Goal: Communication & Community: Answer question/provide support

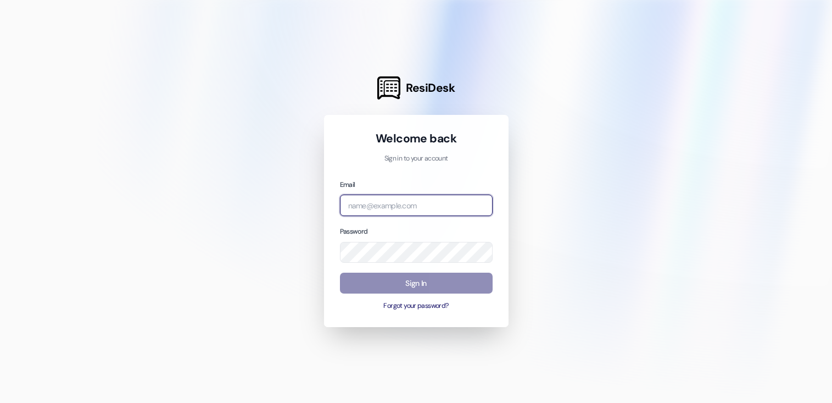
type input "[EMAIL_ADDRESS][DOMAIN_NAME]"
click at [415, 288] on button "Sign In" at bounding box center [416, 282] width 153 height 21
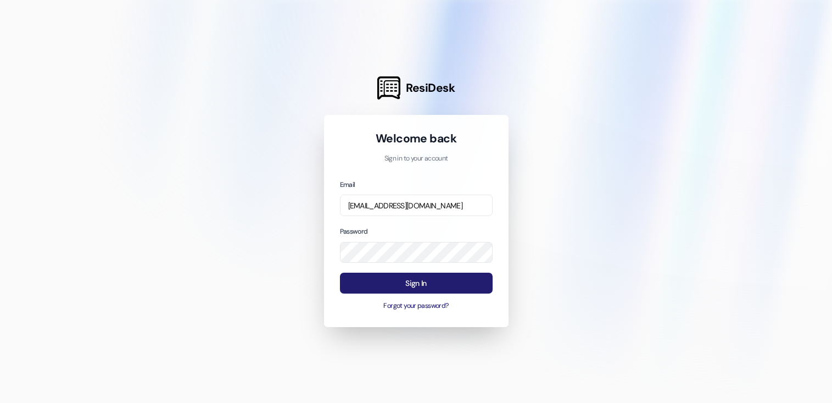
click at [415, 287] on button "Sign In" at bounding box center [416, 282] width 153 height 21
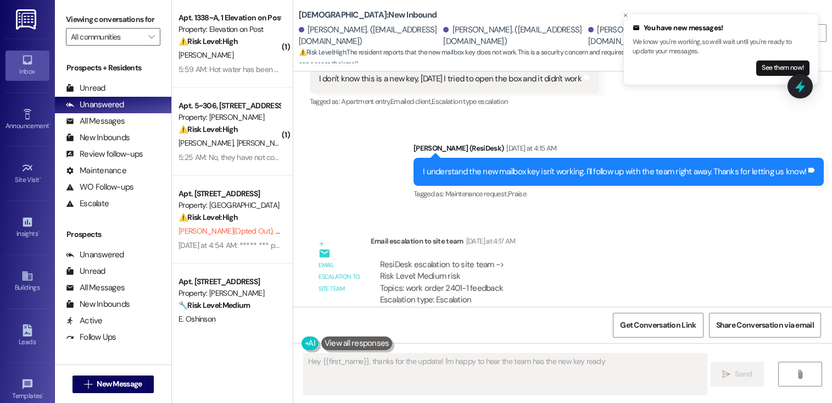
scroll to position [1035, 0]
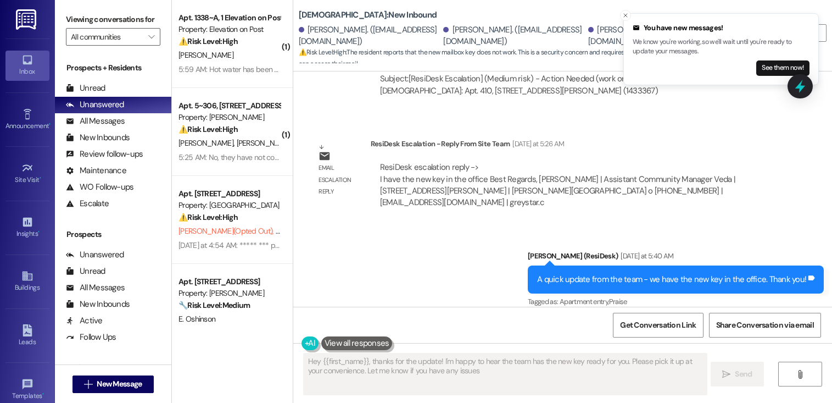
type textarea "Hey {{first_name}}, thanks for the update! I'm happy to hear the team has the n…"
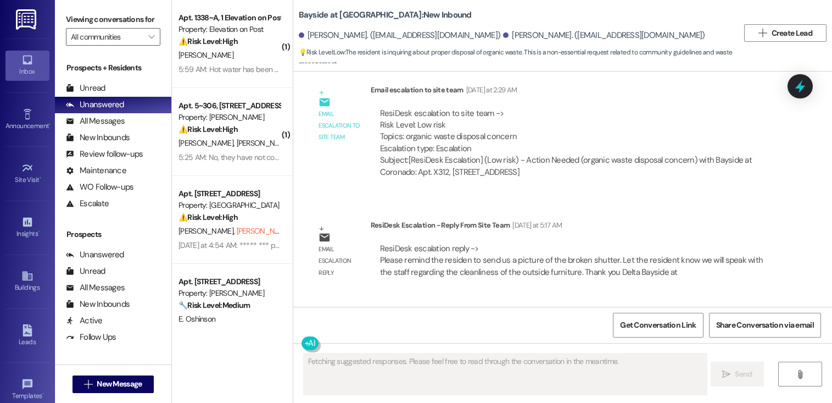
scroll to position [14624, 0]
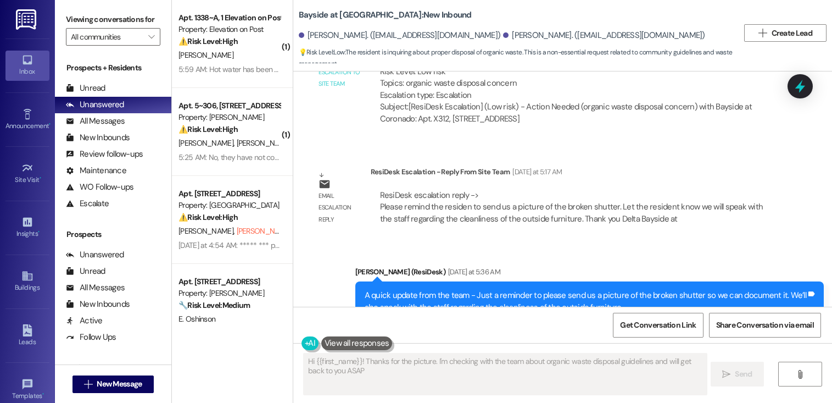
type textarea "Hi {{first_name}}! Thanks for the picture. I'm checking with the team about org…"
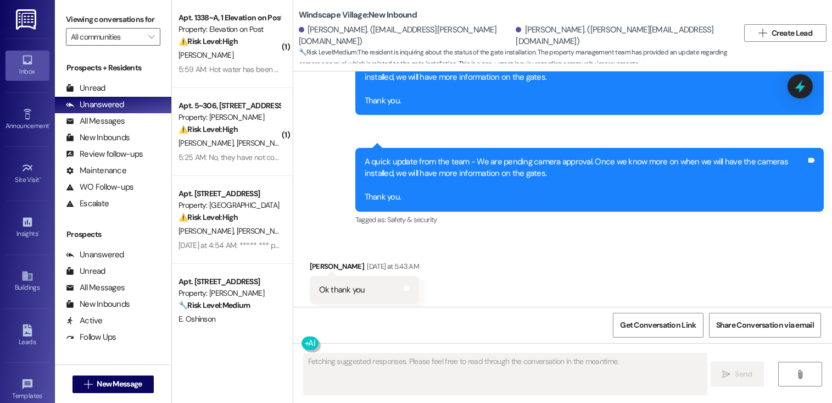
scroll to position [1418, 0]
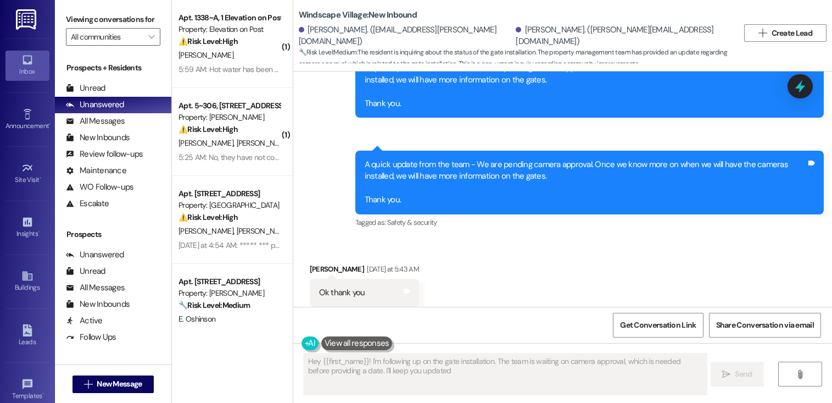
type textarea "Hey {{first_name}}! I'm following up on the gate installation. The team is wait…"
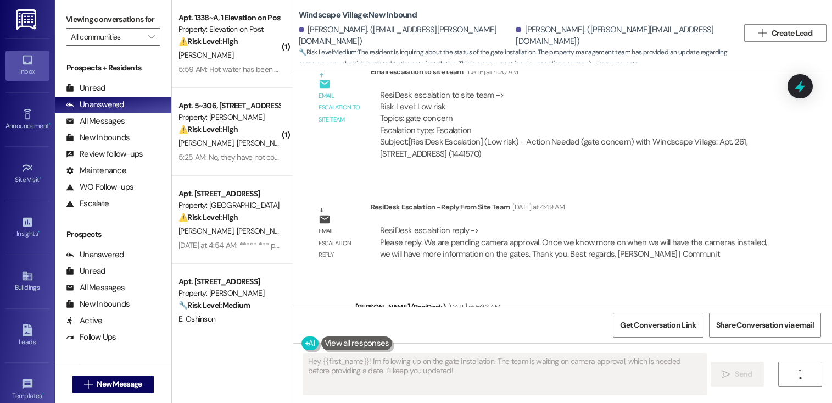
scroll to position [1443, 0]
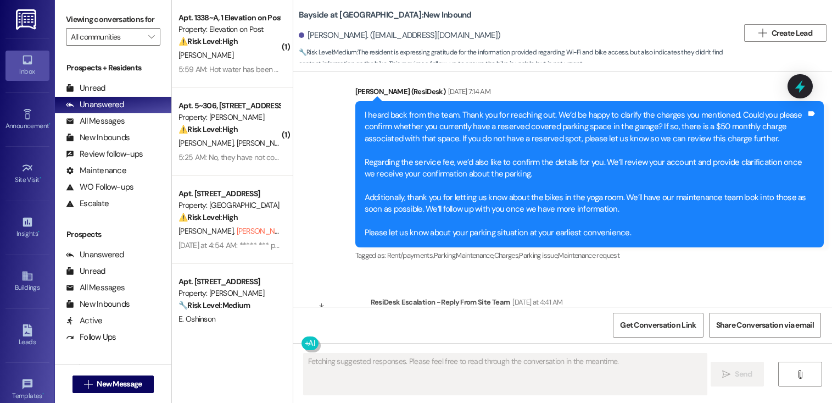
scroll to position [6202, 0]
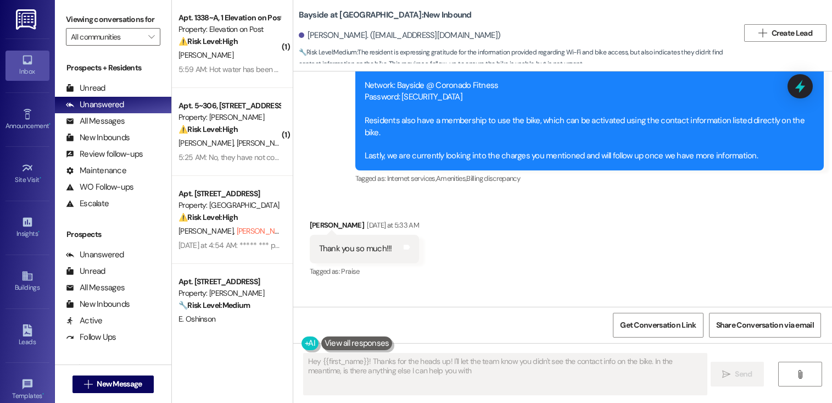
type textarea "Hey {{first_name}}! Thanks for the heads up! I'll let the team know you didn't …"
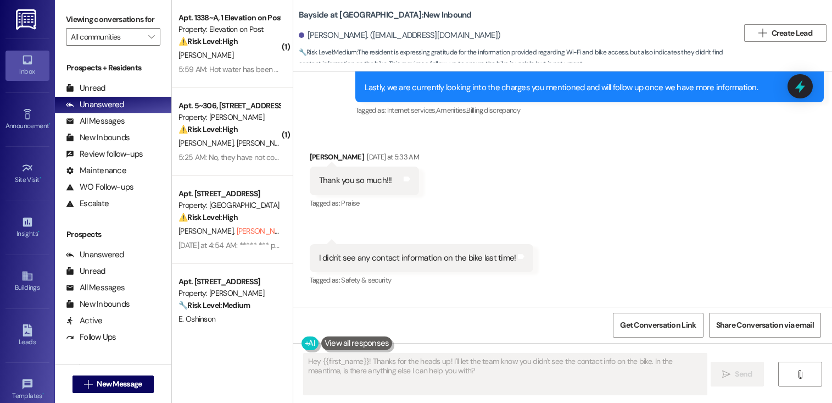
scroll to position [6280, 0]
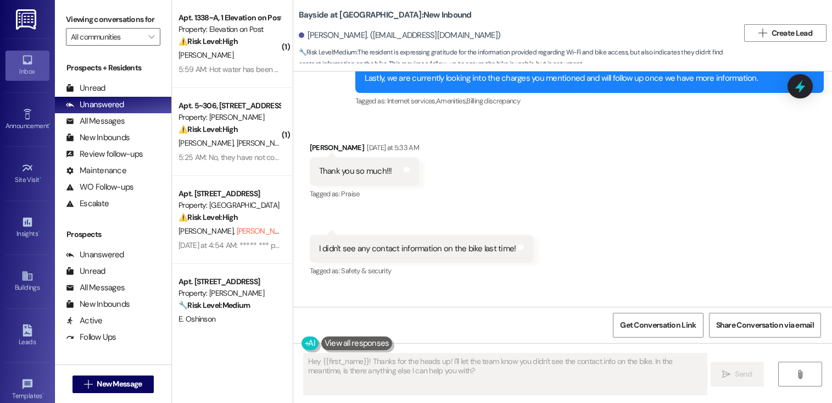
click at [598, 165] on div "Received via SMS Lindsay Treppa Yesterday at 5:33 AM Thank you so much!!! Tags …" at bounding box center [562, 202] width 539 height 170
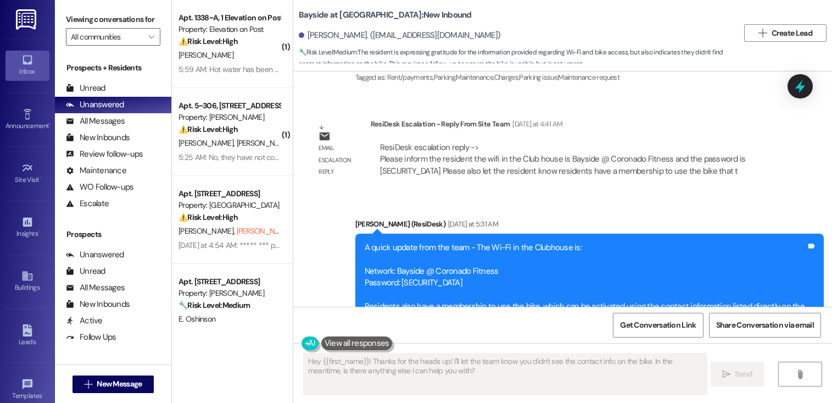
scroll to position [5860, 0]
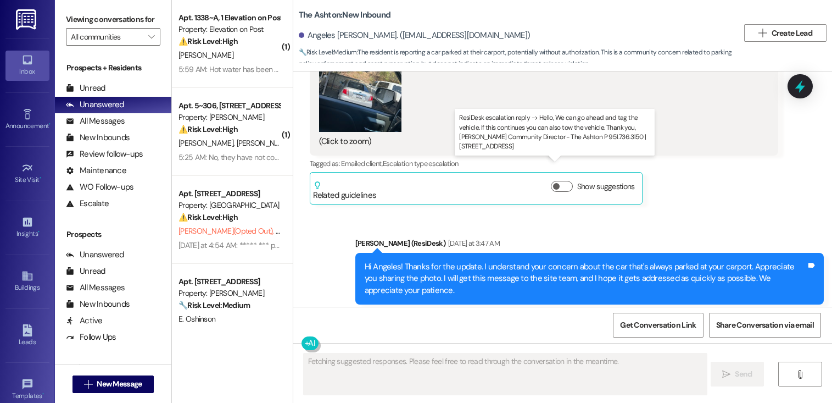
scroll to position [8827, 0]
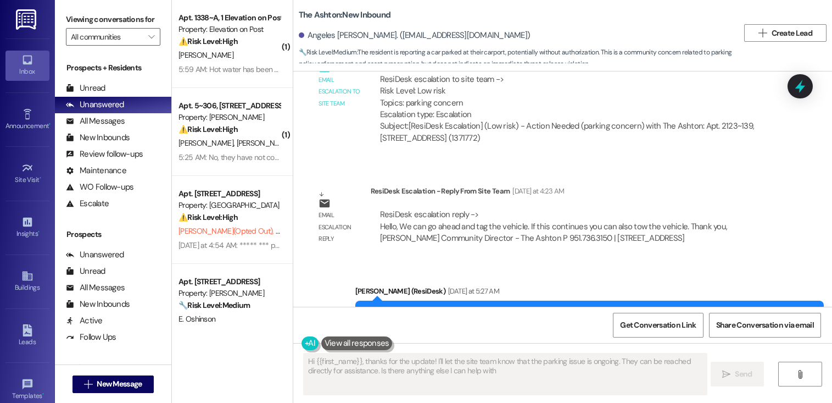
type textarea "Hi {{first_name}}, thanks for the update! I'll let the site team know that the …"
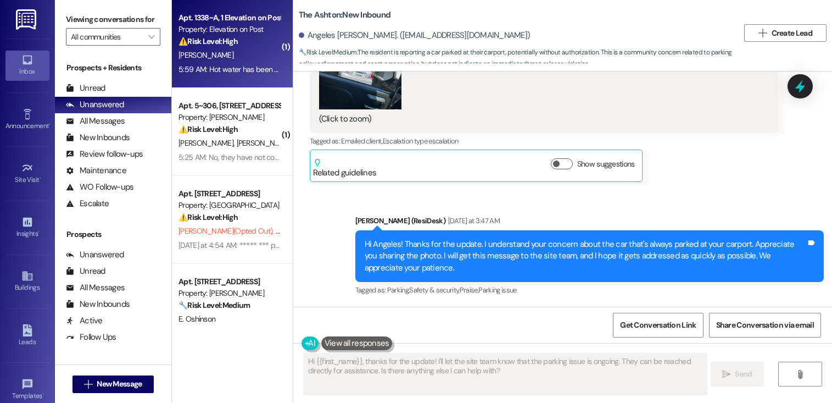
scroll to position [8481, 0]
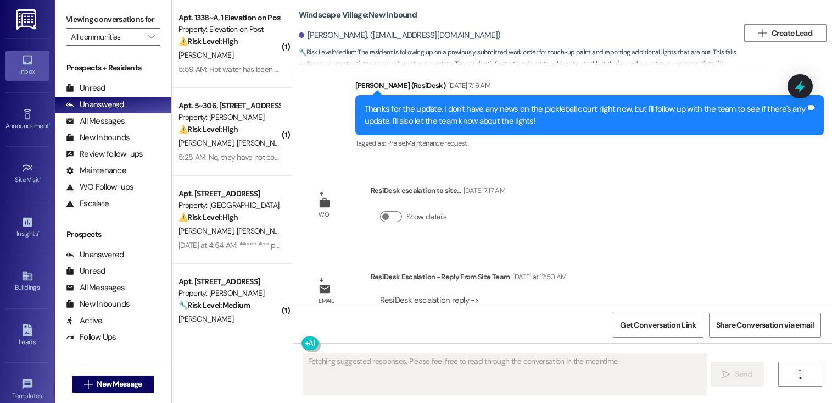
scroll to position [6031, 0]
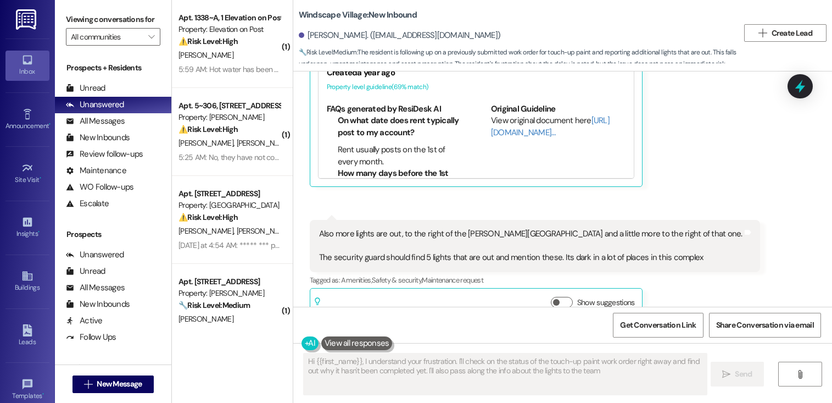
type textarea "Hi {{first_name}}, I understand your frustration. I'll check on the status of t…"
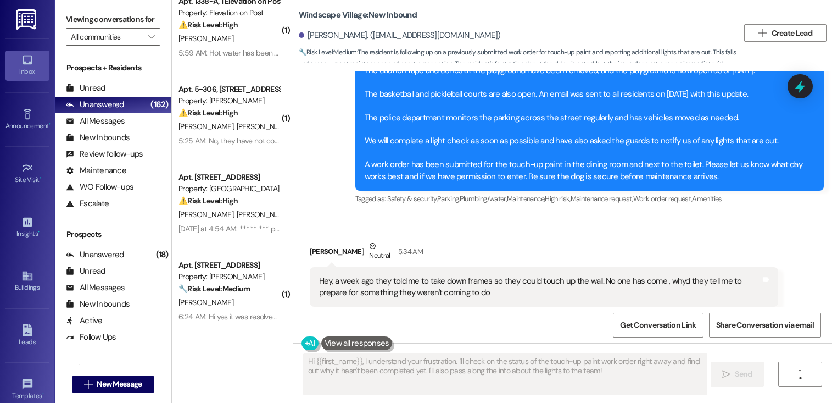
scroll to position [5850, 0]
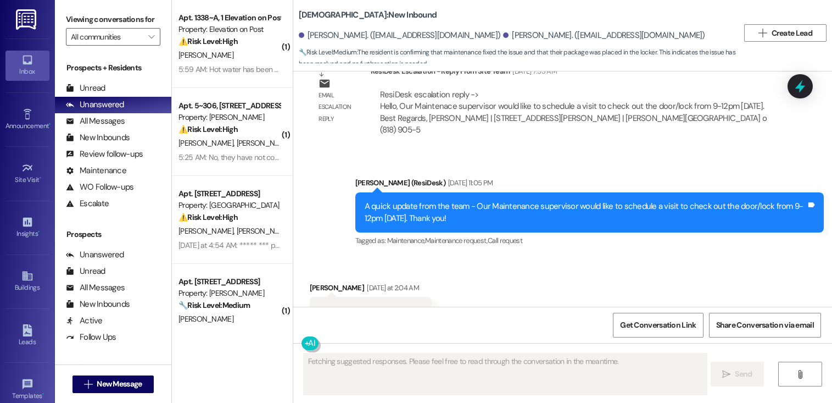
scroll to position [1729, 0]
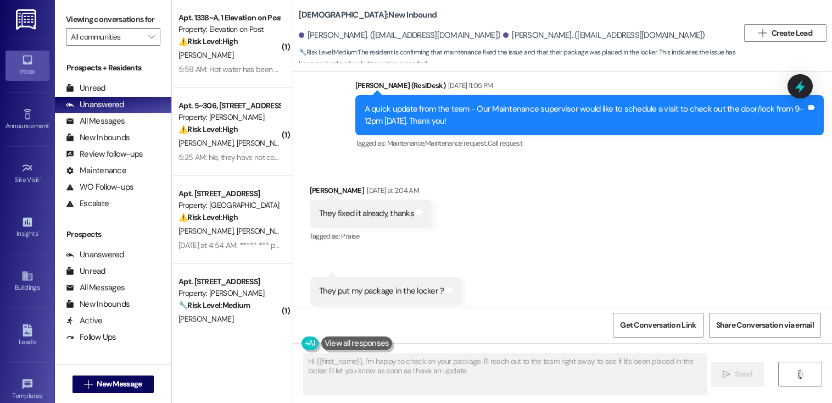
type textarea "Hi {{first_name}}, I'm happy to check on your package. I'll reach out to the te…"
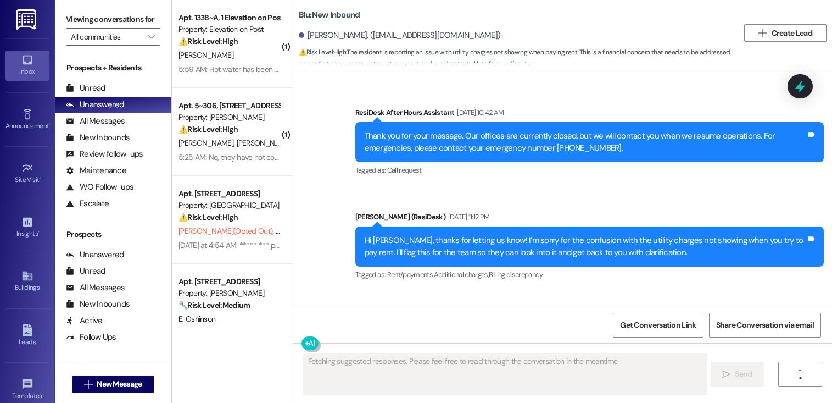
scroll to position [1042, 0]
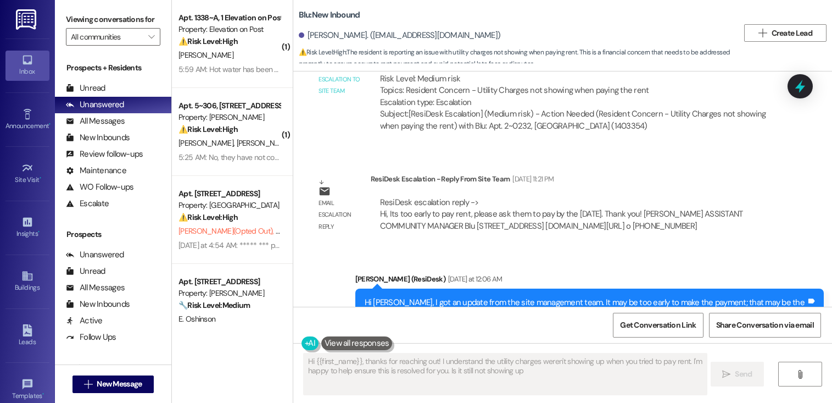
type textarea "Hi {{first_name}}, thanks for reaching out! I understand the utility charges we…"
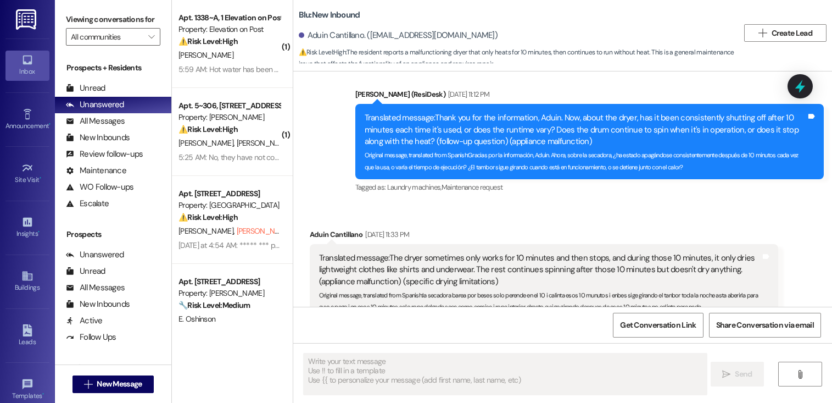
type textarea "Fetching suggested responses. Please feel free to read through the conversation…"
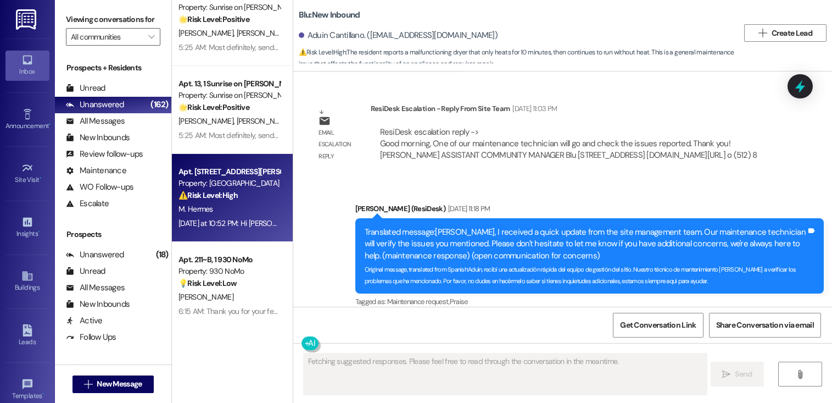
scroll to position [568, 0]
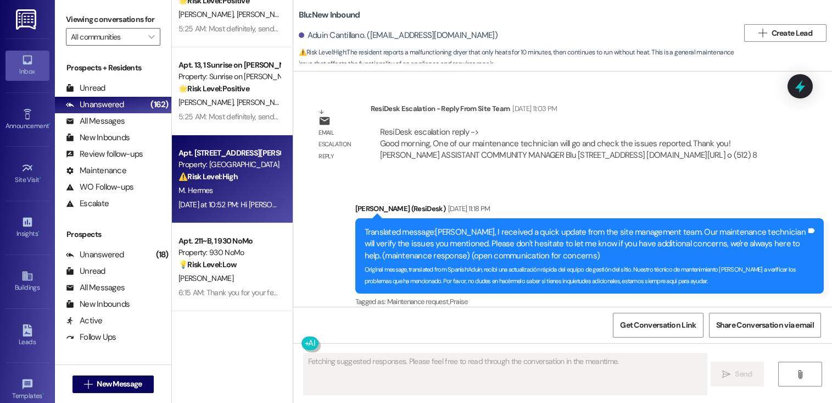
click at [223, 193] on div "M. Hermes" at bounding box center [229, 190] width 104 height 14
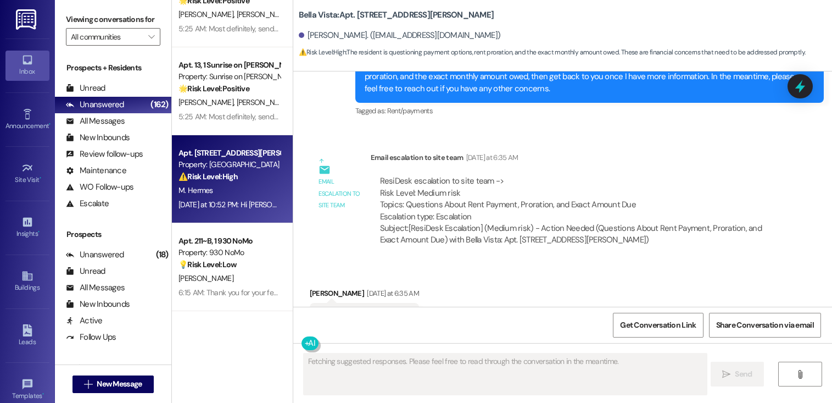
scroll to position [675, 0]
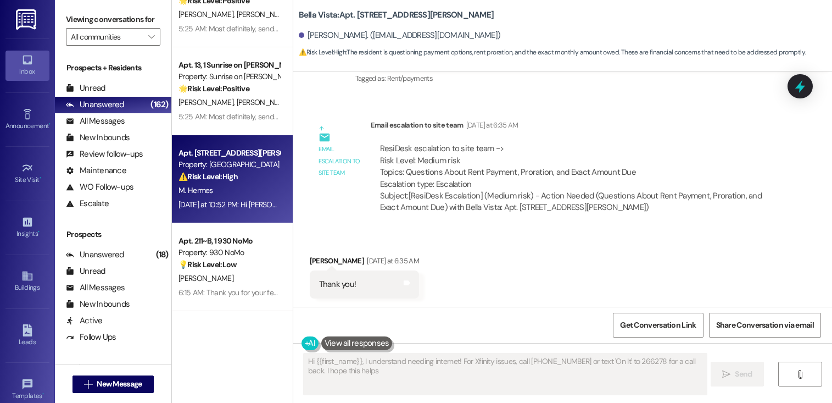
type textarea "Hi {{first_name}}, I understand needing internet! For Xfinity issues, call 855-…"
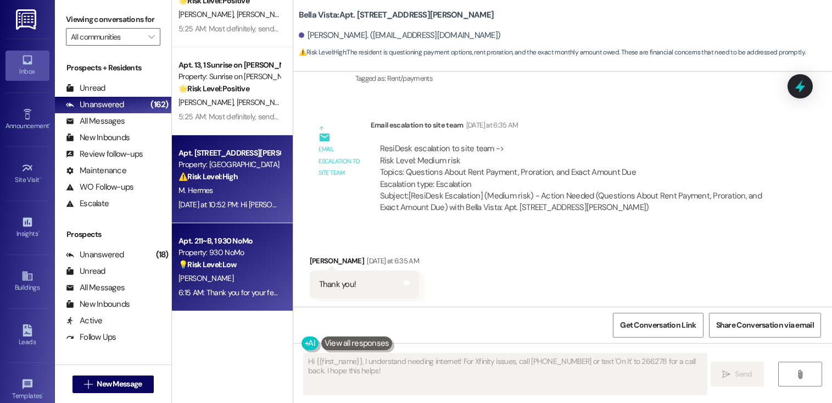
click at [215, 280] on div "C. Hill" at bounding box center [229, 278] width 104 height 14
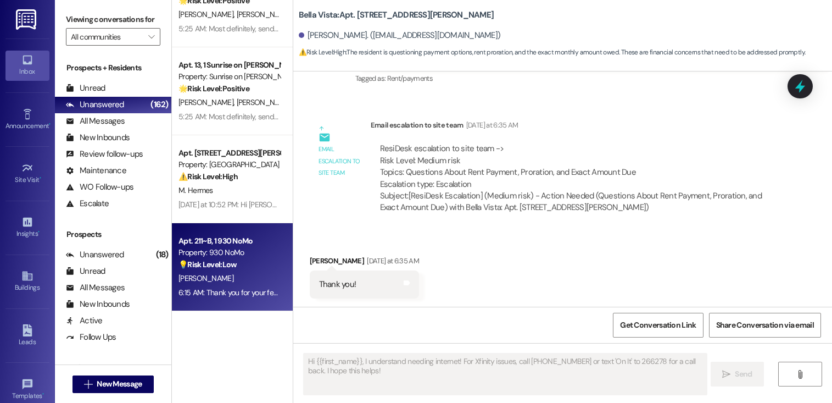
type textarea "Fetching suggested responses. Please feel free to read through the conversation…"
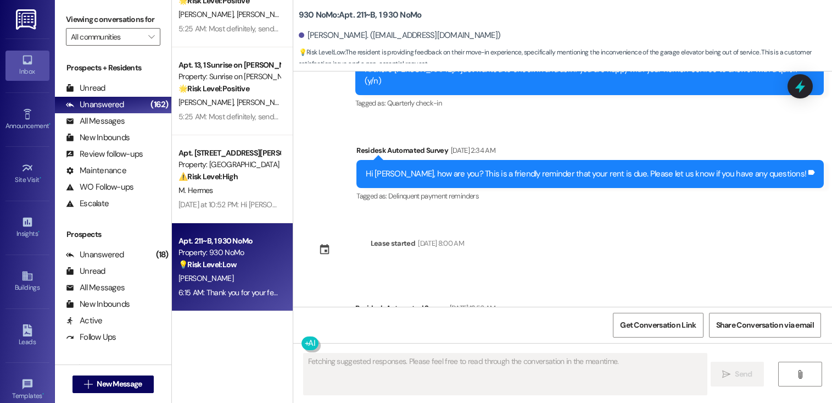
scroll to position [3872, 0]
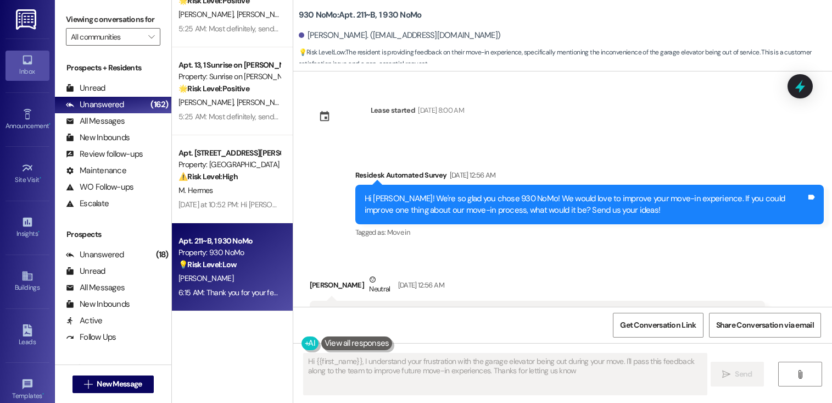
type textarea "Hi {{first_name}}, I understand your frustration with the garage elevator being…"
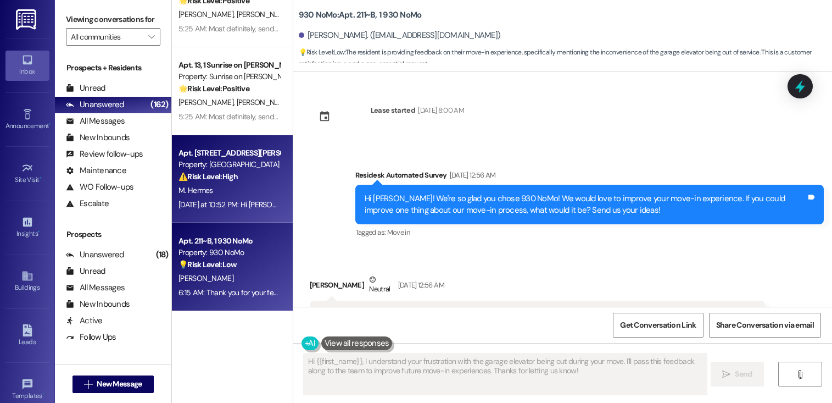
click at [245, 197] on div "M. Hermes" at bounding box center [229, 190] width 104 height 14
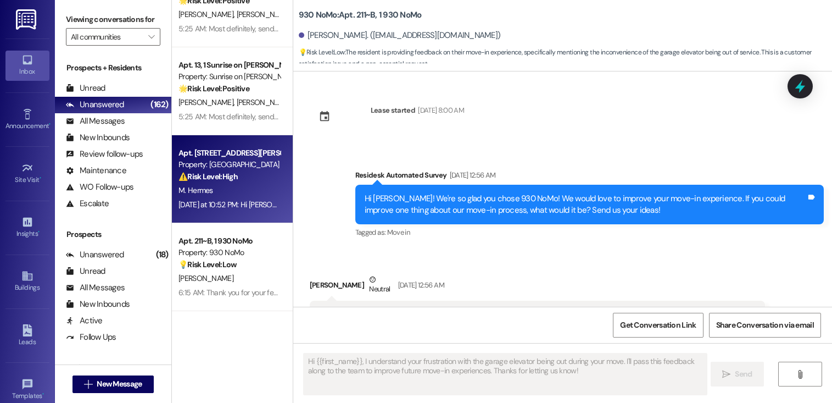
type textarea "Fetching suggested responses. Please feel free to read through the conversation…"
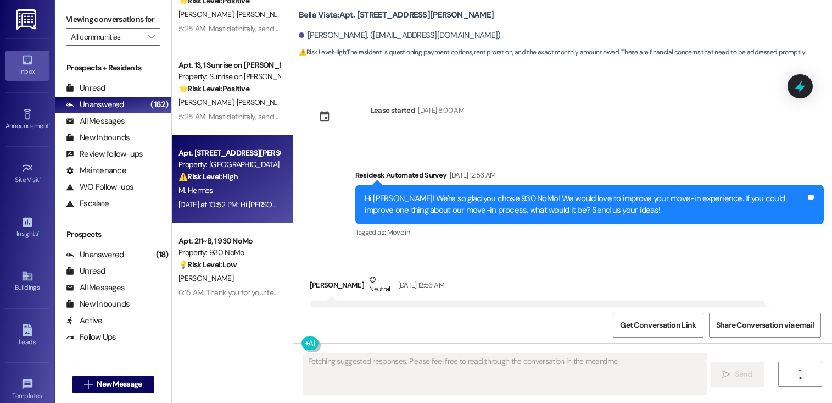
scroll to position [892, 0]
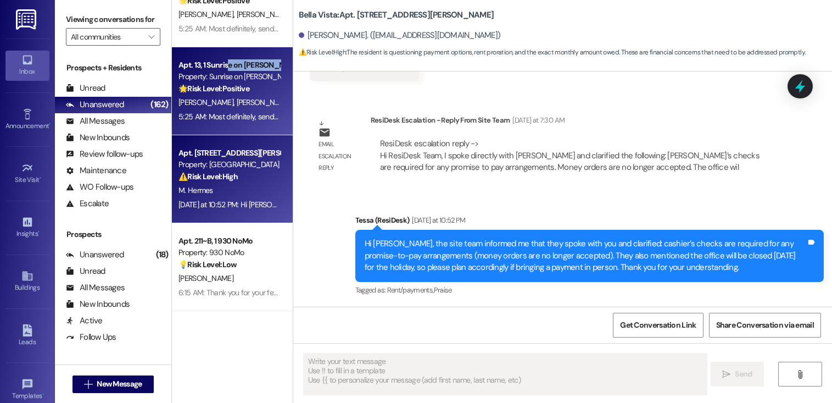
click at [223, 70] on div "Apt. 13, 1 Sunrise on Bethany Property: Sunrise on Bethany 🌟 Risk Level: Positi…" at bounding box center [229, 76] width 104 height 37
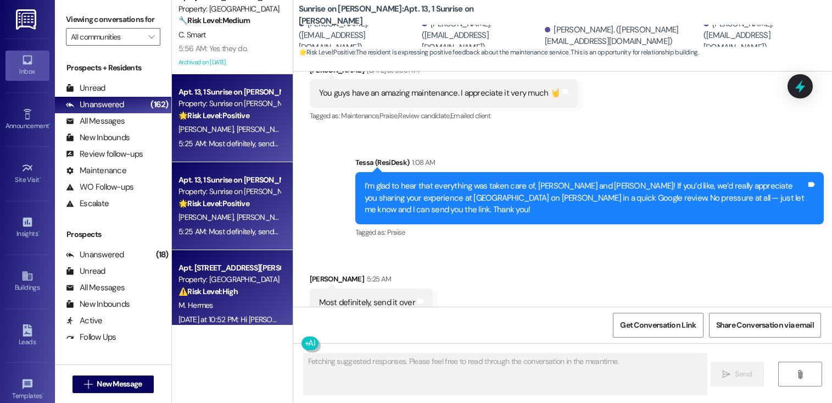
scroll to position [432, 0]
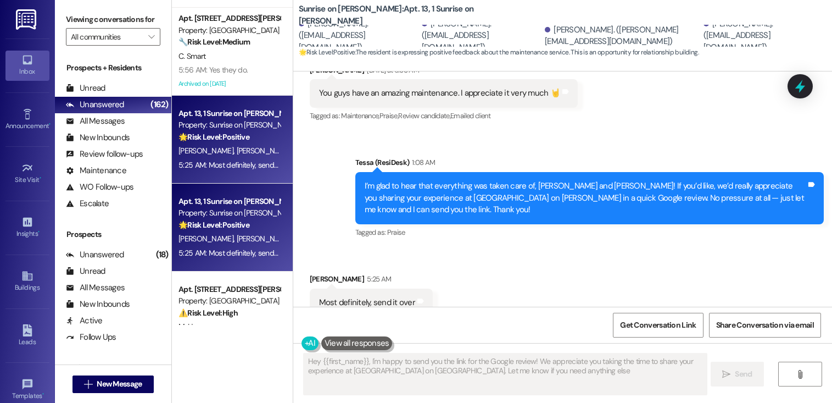
type textarea "Hey {{first_name}}, I'm happy to send you the link for the Google review! We ap…"
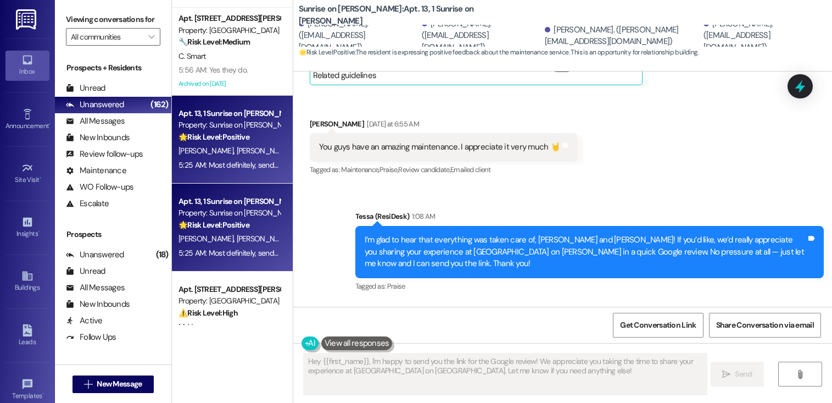
scroll to position [3191, 0]
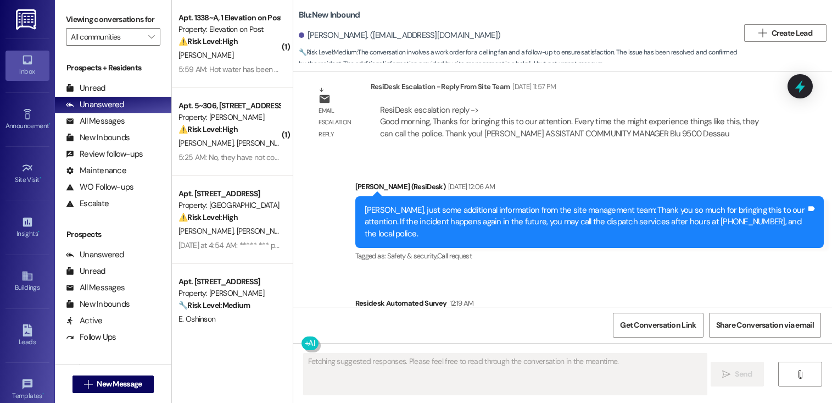
scroll to position [12213, 0]
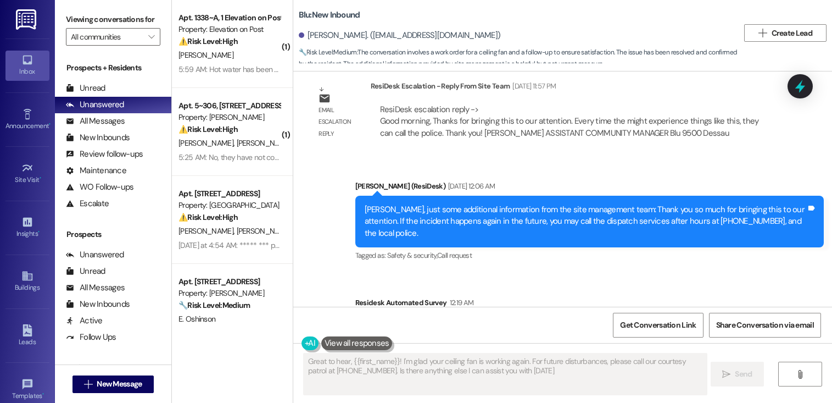
type textarea "Great to hear, {{first_name}}! I'm glad your ceiling fan is working again. For …"
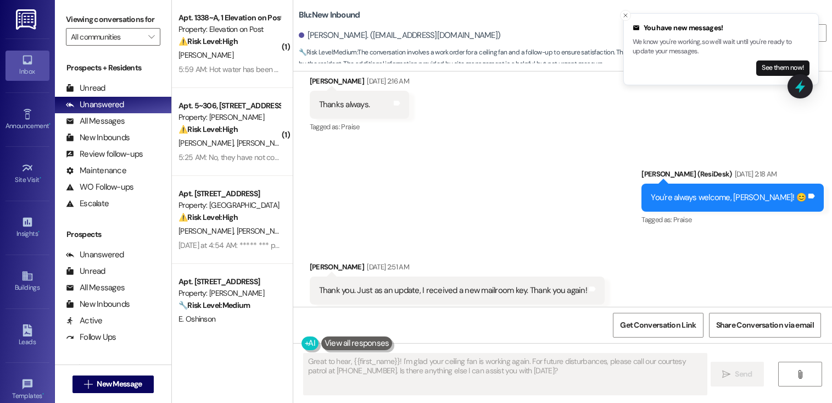
scroll to position [8205, 0]
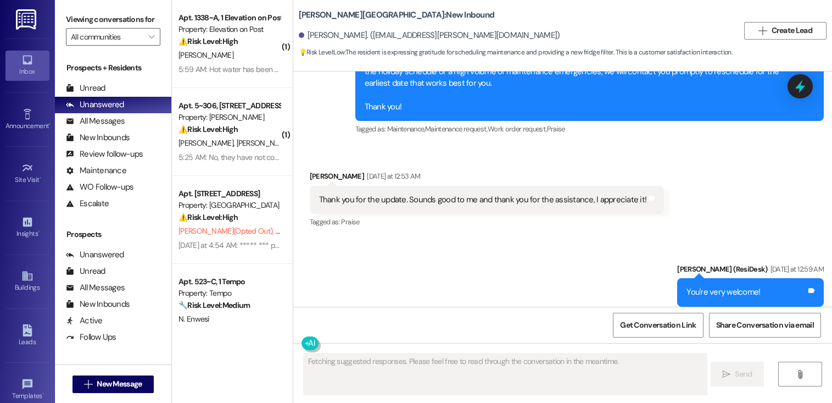
scroll to position [2181, 0]
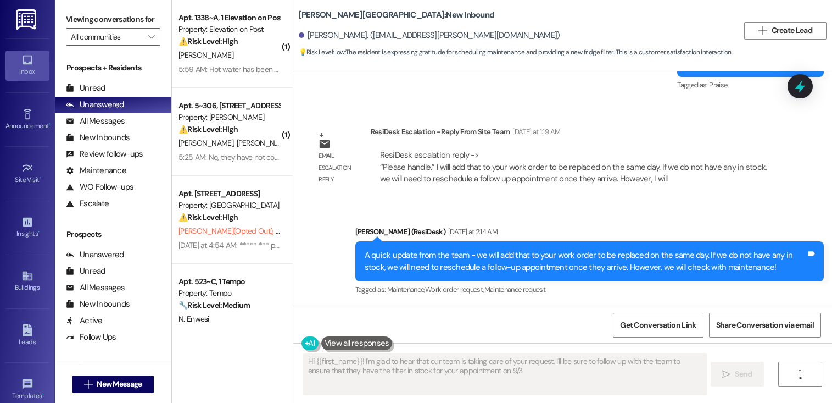
type textarea "Hi {{first_name}}! I'm glad to hear that our team is taking care of your reques…"
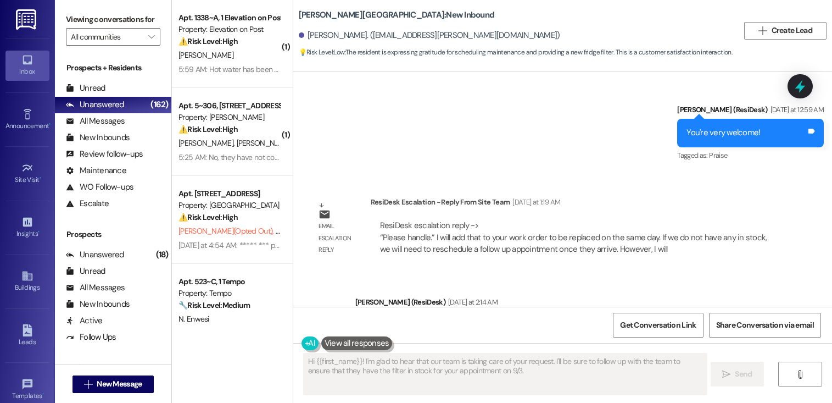
scroll to position [2100, 0]
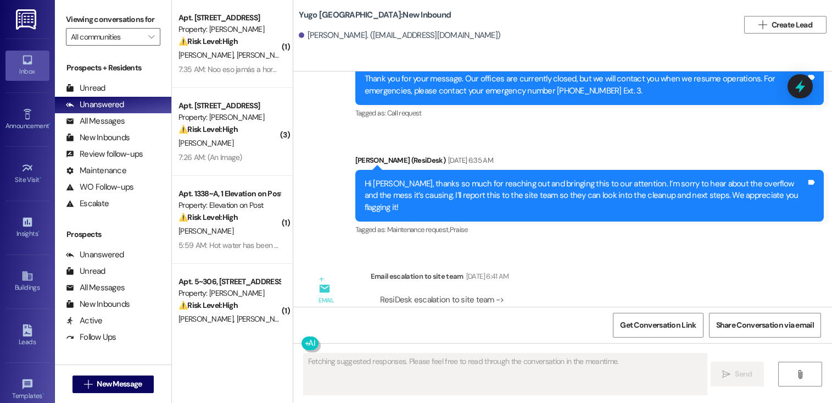
scroll to position [2471, 0]
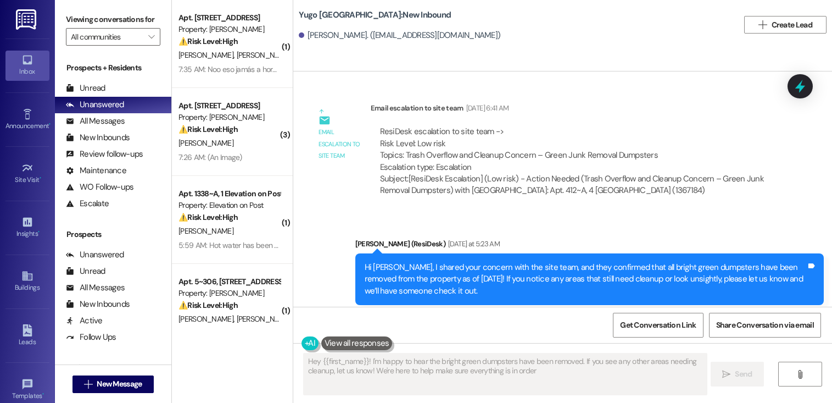
type textarea "Hey {{first_name}}! I'm happy to hear the bright green dumpsters have been remo…"
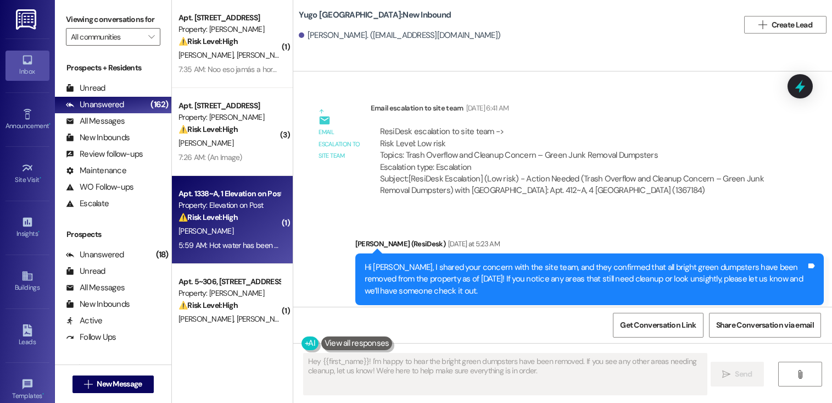
click at [215, 249] on div "5:59 AM: Hot water has been taken care of, nothing else 5:59 AM: Hot water has …" at bounding box center [267, 245] width 179 height 10
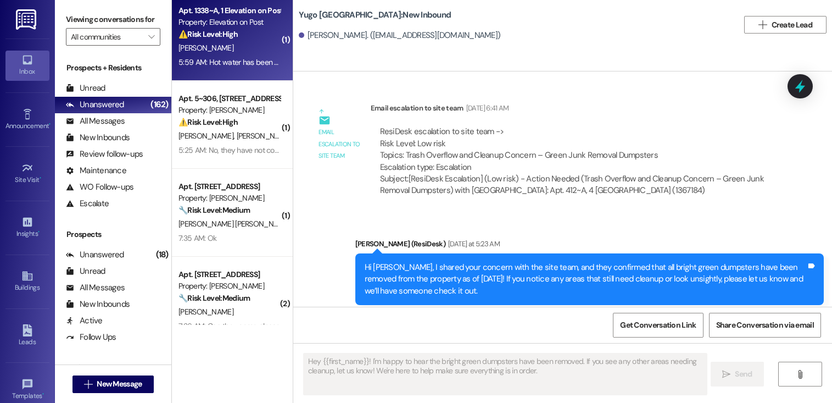
scroll to position [387, 0]
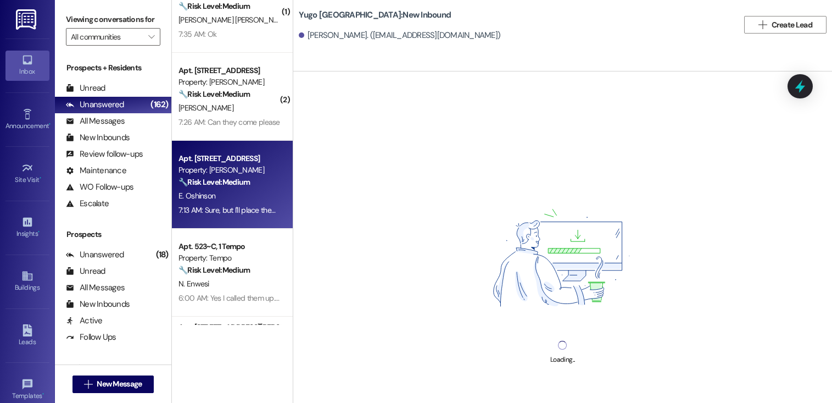
click at [227, 195] on div "E. Oshinson" at bounding box center [229, 196] width 104 height 14
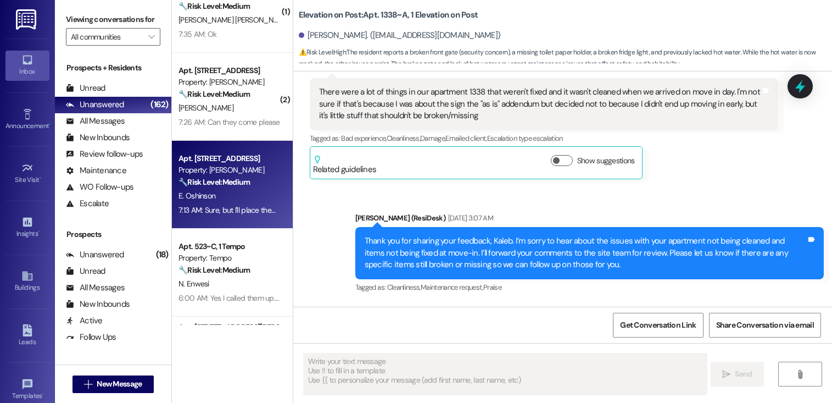
scroll to position [613, 0]
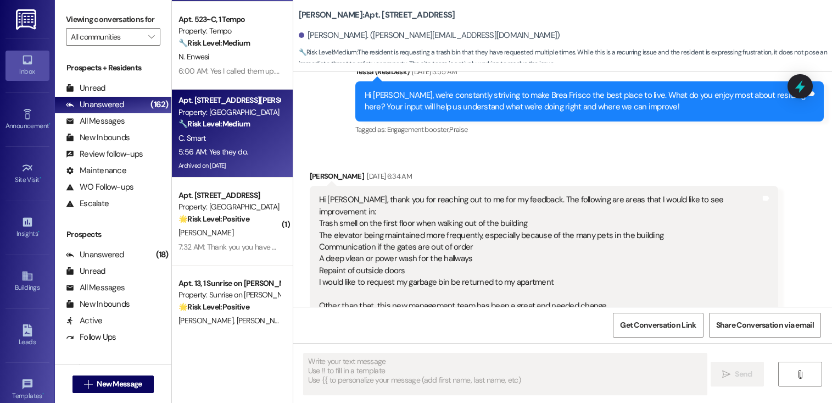
type textarea "Fetching suggested responses. Please feel free to read through the conversation…"
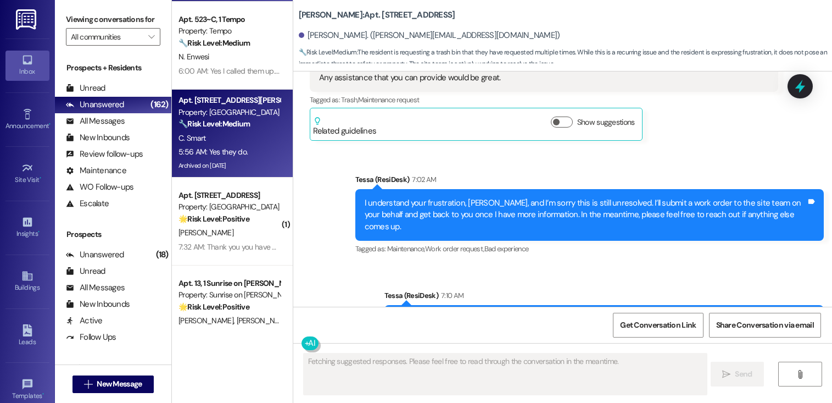
click at [231, 150] on div "5:56 AM: Yes they do. 5:56 AM: Yes they do." at bounding box center [212, 152] width 69 height 10
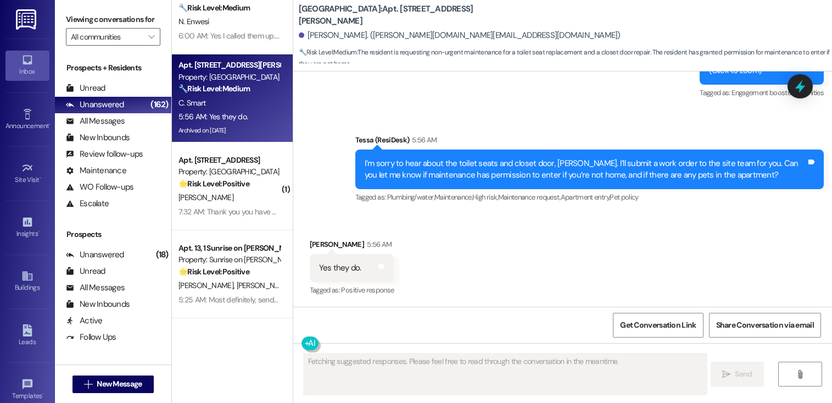
scroll to position [717, 0]
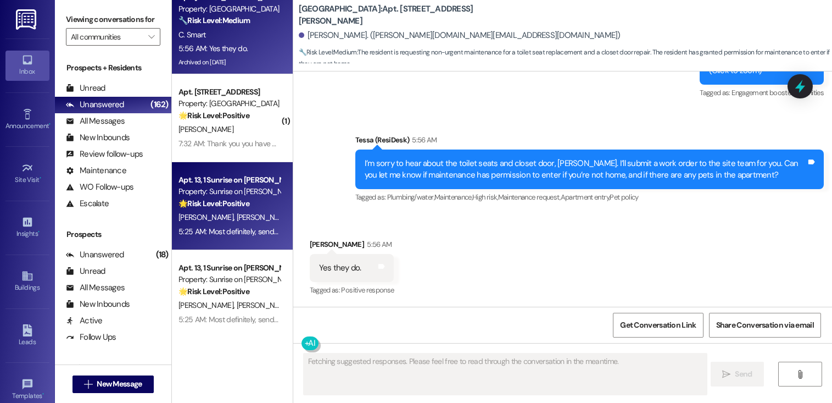
click at [262, 229] on div "5:25 AM: Most definitely, send it over 5:25 AM: Most definitely, send it over" at bounding box center [236, 231] width 116 height 10
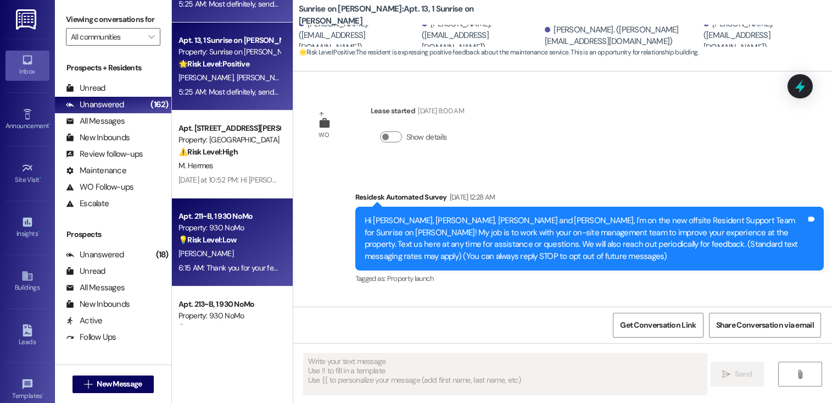
scroll to position [3191, 0]
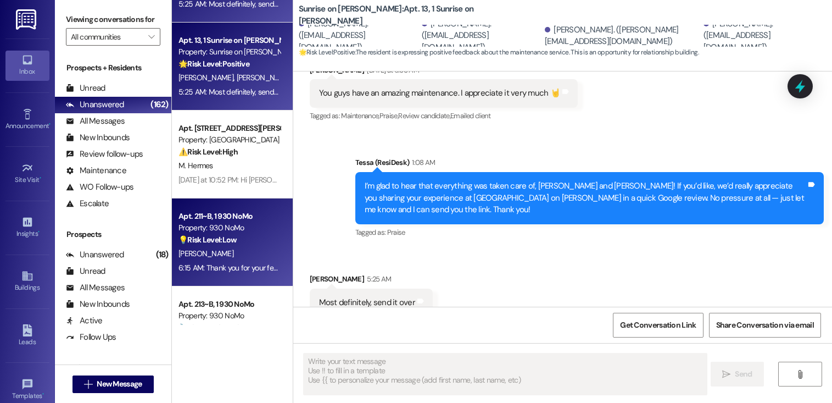
type textarea "Fetching suggested responses. Please feel free to read through the conversation…"
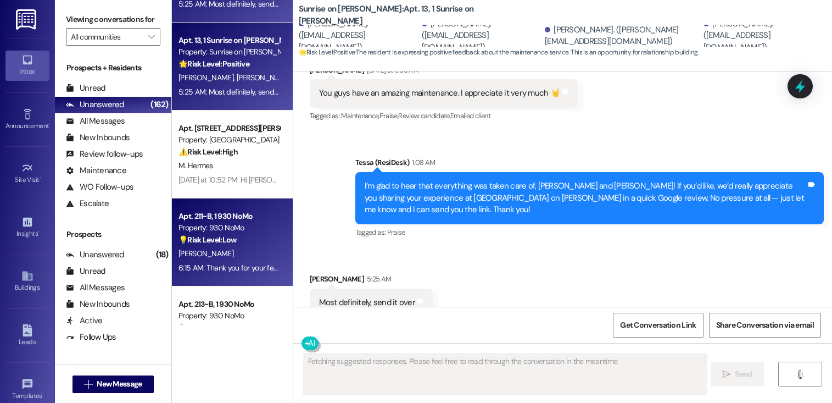
click at [232, 277] on div "Apt. 211~B, 1 930 NoMo Property: 930 NoMo 💡 Risk Level: Low The resident is pro…" at bounding box center [232, 242] width 121 height 88
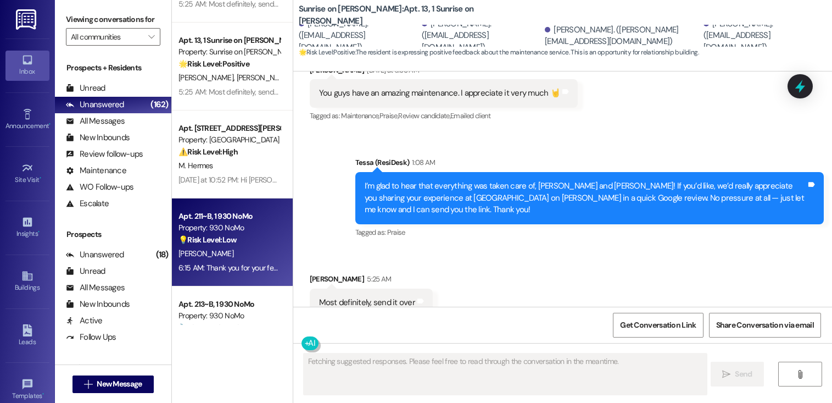
scroll to position [946, 0]
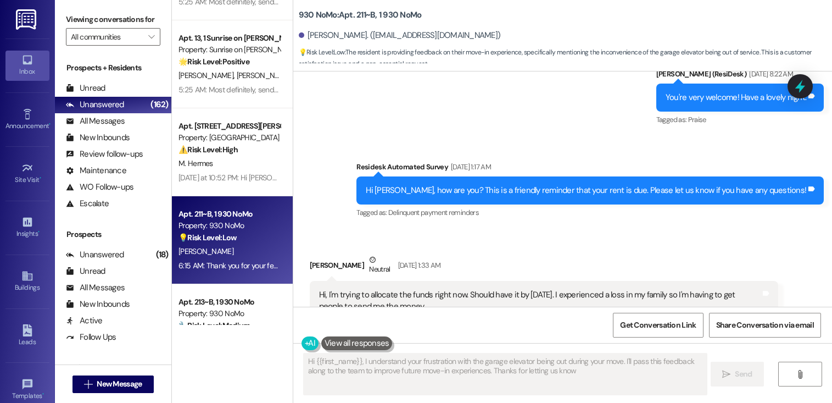
type textarea "Hi {{first_name}}, I understand your frustration with the garage elevator being…"
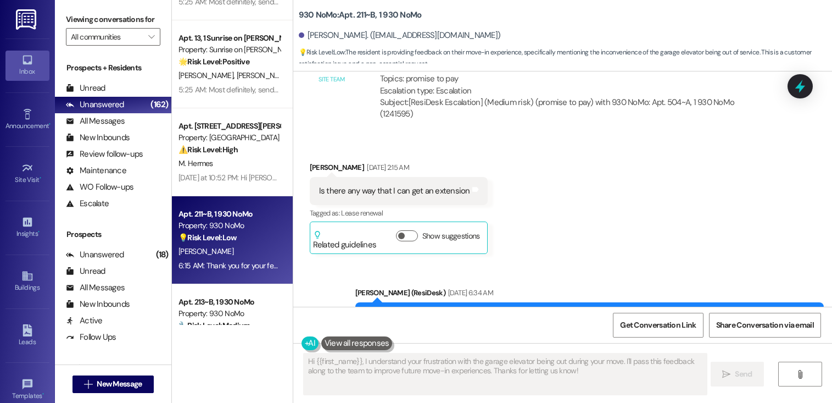
click at [228, 325] on div "Apt. 303, 1015 King George Blvd Property: Georgetown Oaks 🔧 Risk Level: Medium …" at bounding box center [232, 201] width 121 height 403
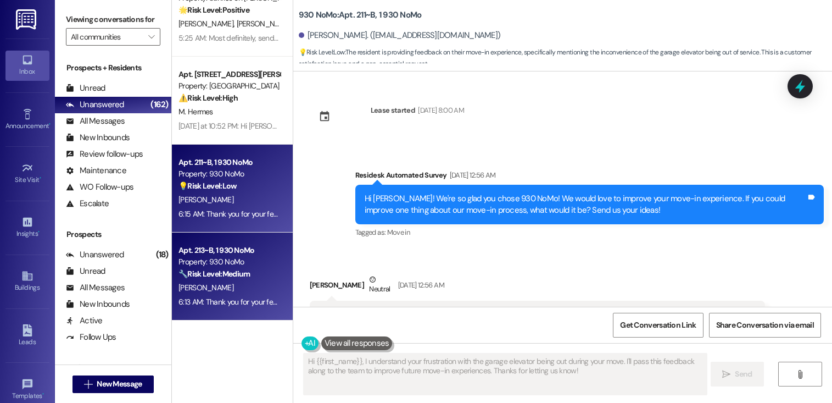
scroll to position [1167, 0]
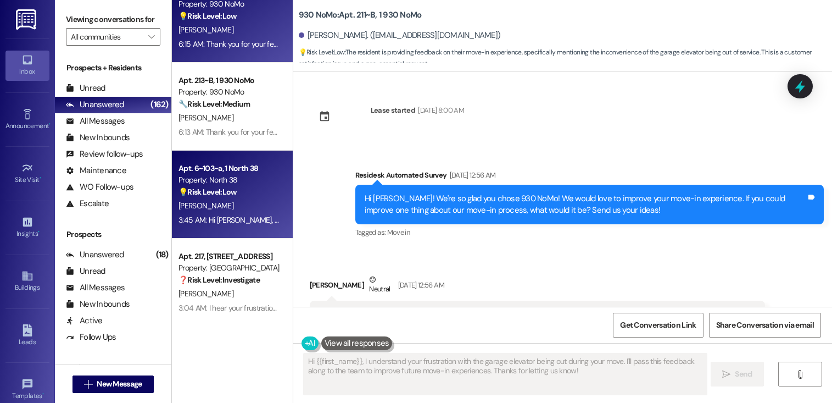
click at [227, 230] on div "Apt. 6~103~a, 1 North 38 Property: North 38 💡 Risk Level: Low The resident is p…" at bounding box center [232, 194] width 121 height 88
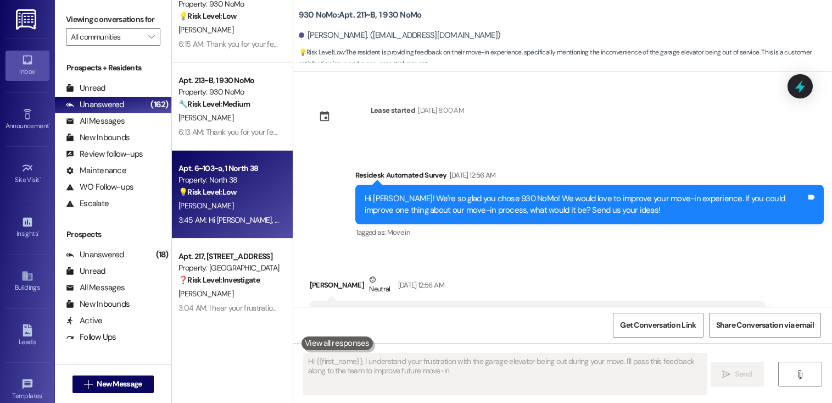
click at [226, 157] on div "Apt. 6~103~a, 1 North 38 Property: North 38 💡 Risk Level: Low The resident is p…" at bounding box center [232, 194] width 121 height 88
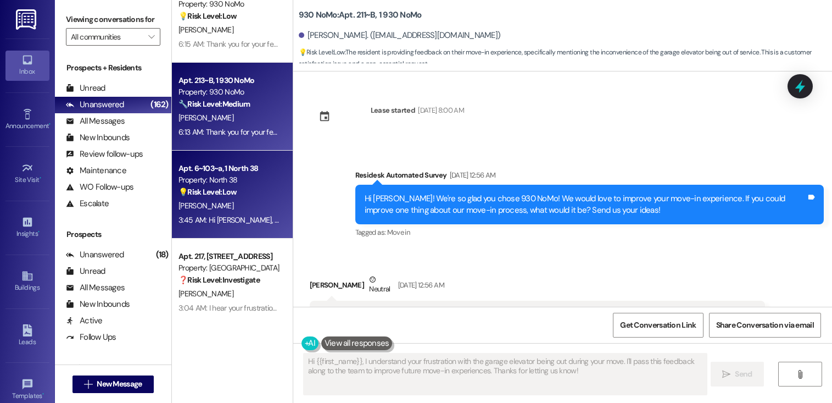
type textarea "Fetching suggested responses. Please feel free to read through the conversation…"
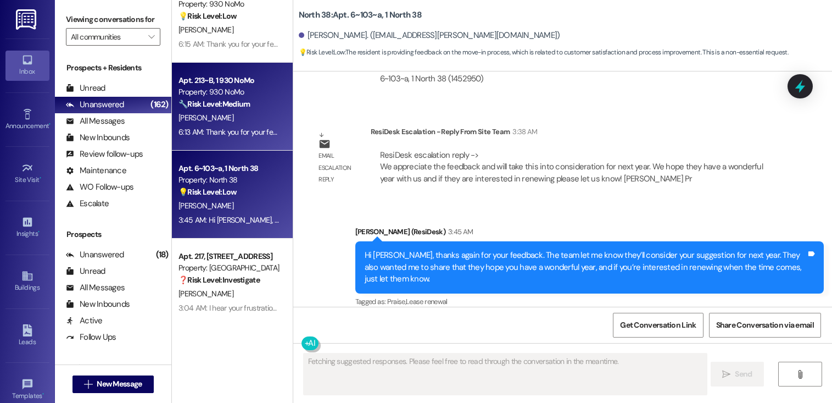
click at [222, 121] on div "K. Connolly" at bounding box center [229, 118] width 104 height 14
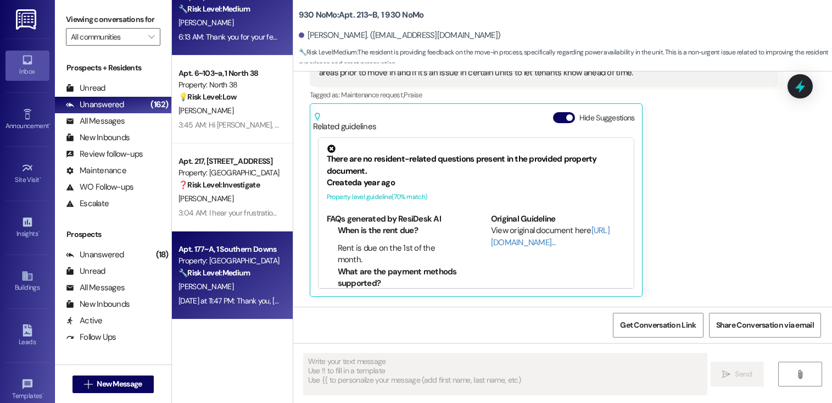
scroll to position [255, 0]
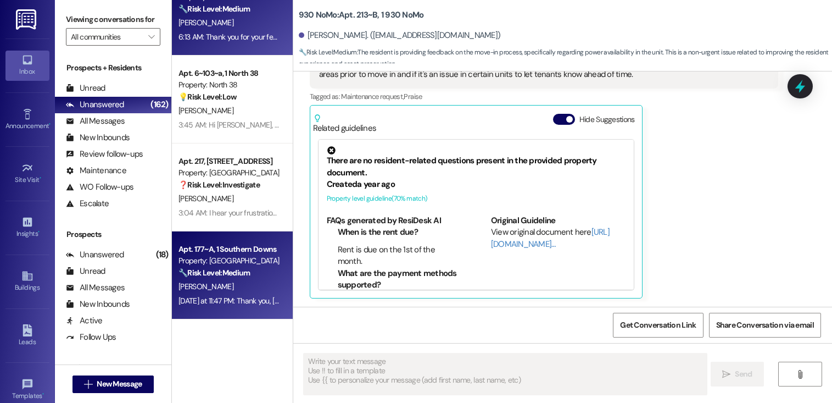
click at [230, 245] on div "Apt. 177~A, 1 Southern Downs" at bounding box center [229, 249] width 102 height 12
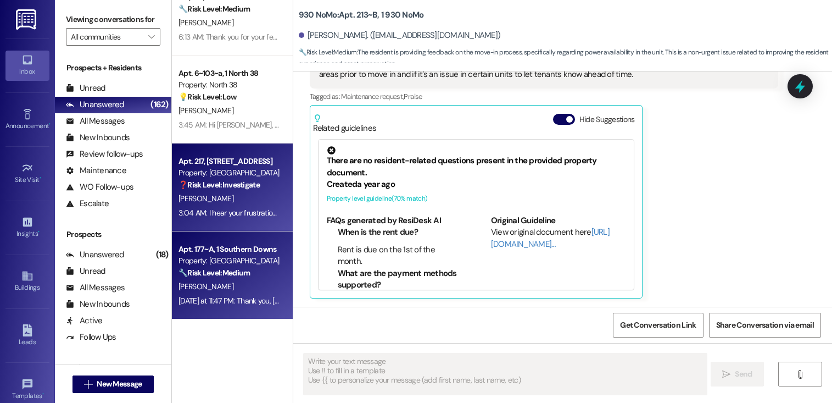
click at [231, 197] on div "K. Smith" at bounding box center [229, 199] width 104 height 14
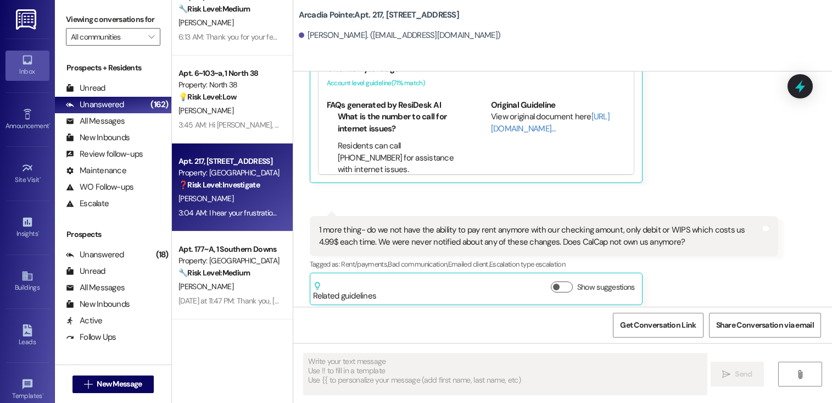
scroll to position [1655, 0]
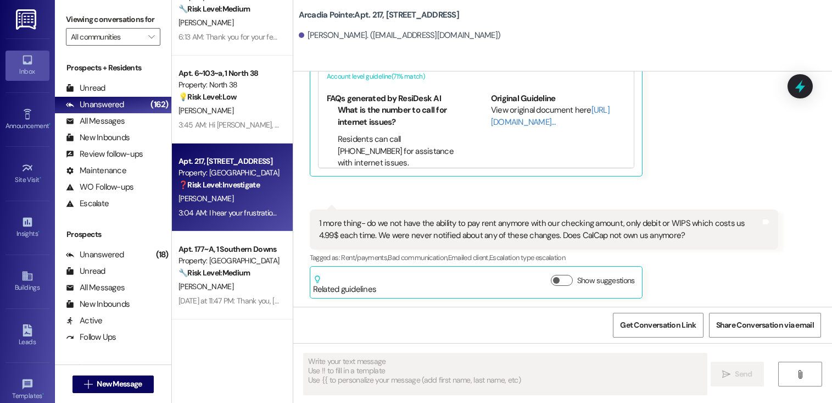
type textarea "Fetching suggested responses. Please feel free to read through the conversation…"
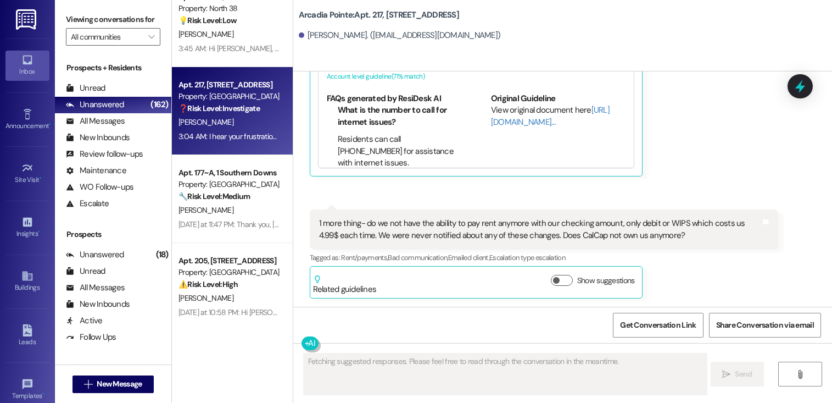
scroll to position [1488, 0]
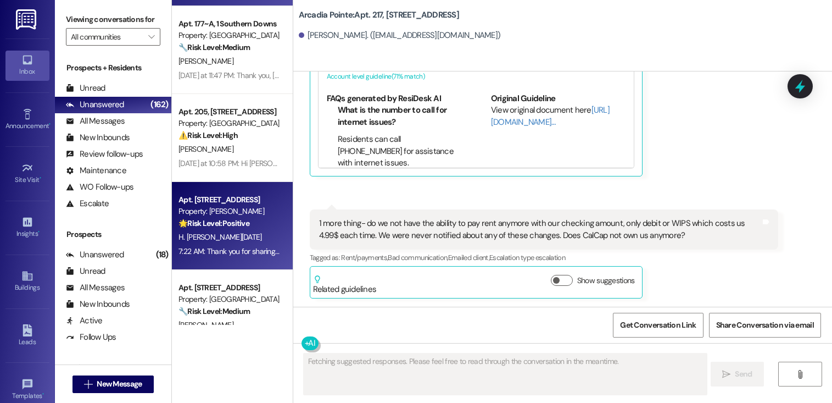
click at [218, 212] on div "Property: [PERSON_NAME]" at bounding box center [229, 211] width 102 height 12
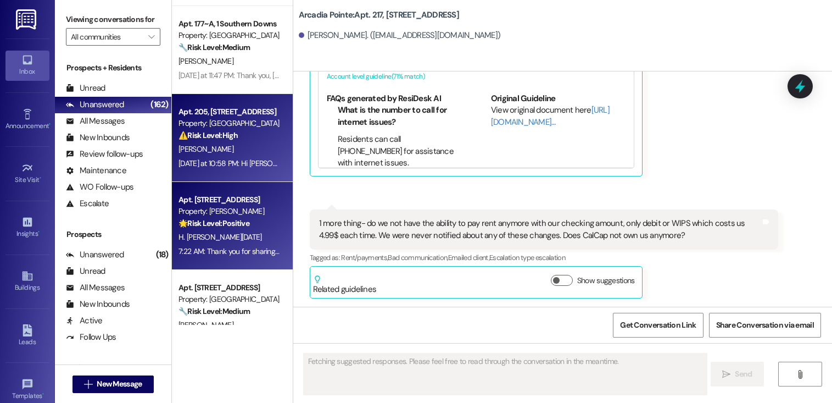
click at [217, 148] on div "C. Aguilar" at bounding box center [229, 149] width 104 height 14
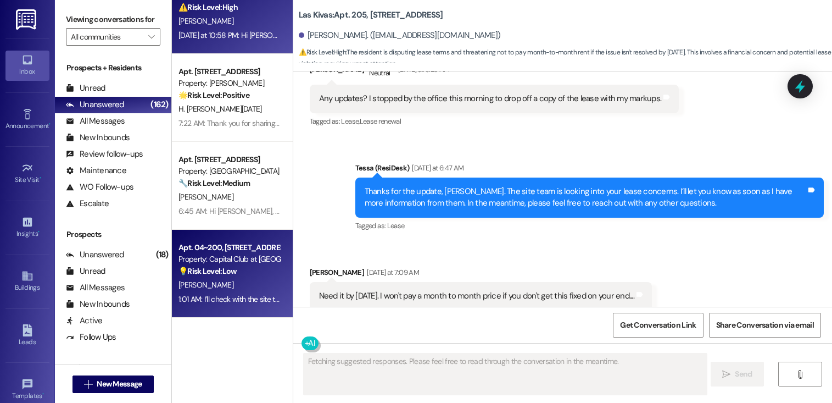
scroll to position [1617, 0]
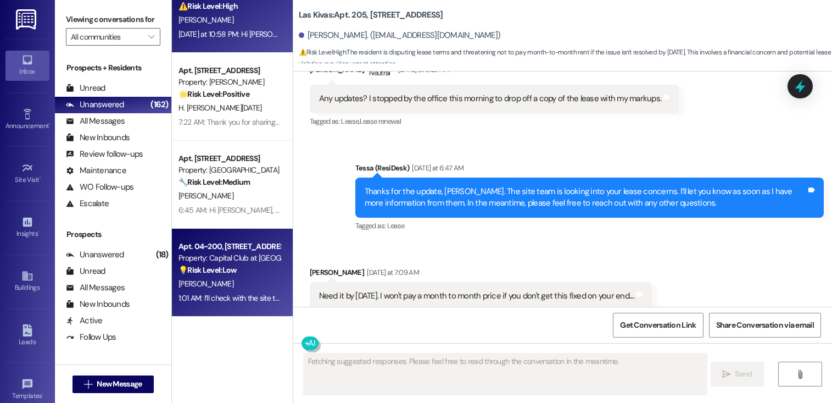
click at [232, 273] on div "💡 Risk Level: Low The resident is asking about guest access to the clubhouse an…" at bounding box center [229, 270] width 102 height 12
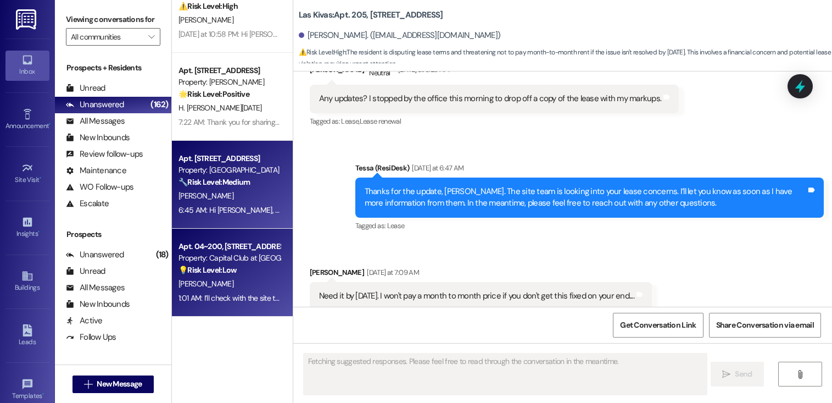
click at [223, 202] on div "N. Serrano" at bounding box center [229, 196] width 104 height 14
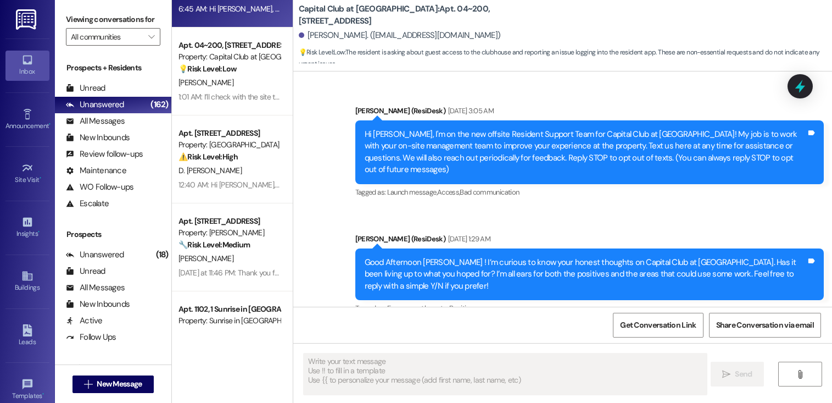
scroll to position [18703, 0]
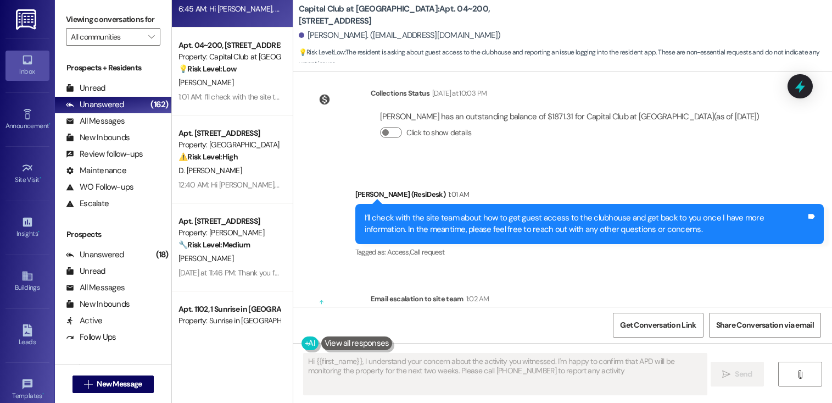
type textarea "Hi {{first_name}}, I understand your concern about the activity you witnessed. …"
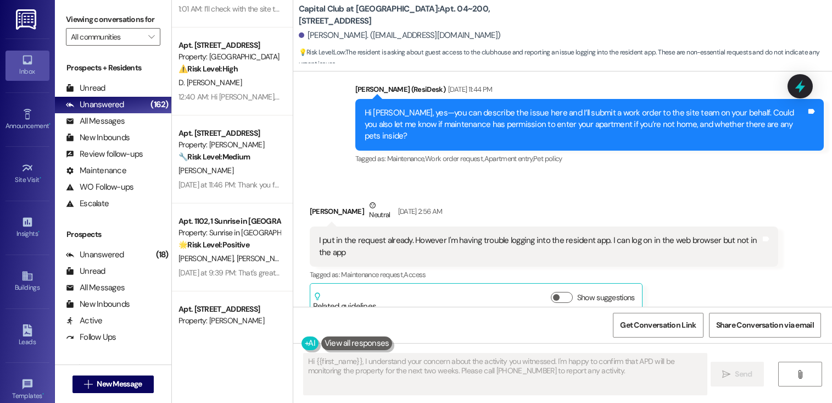
scroll to position [18132, 0]
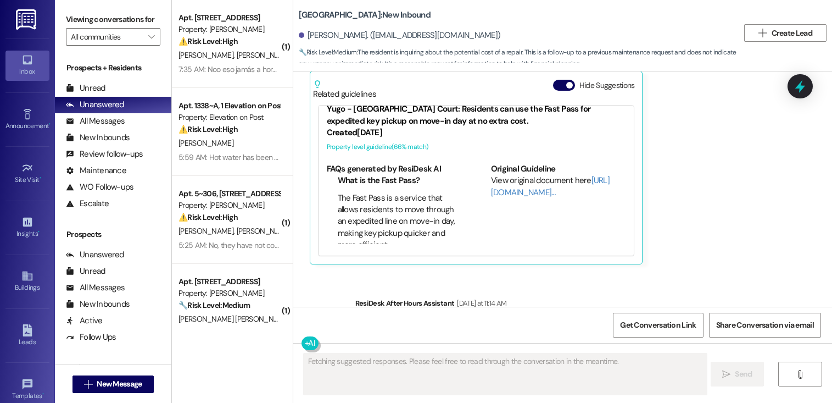
scroll to position [1171, 0]
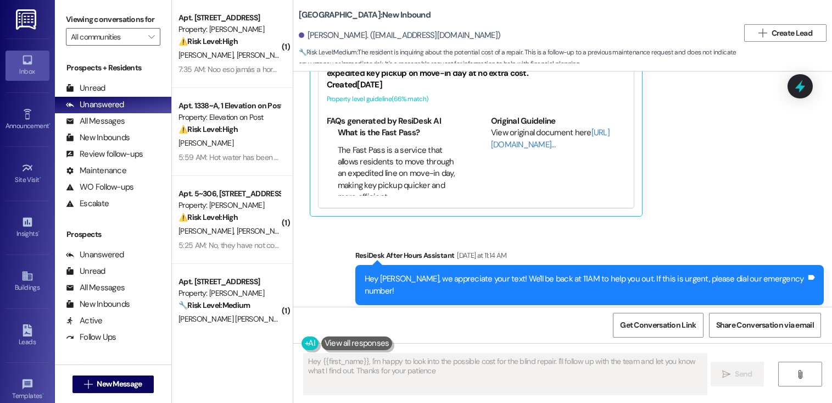
type textarea "Hey {{first_name}}, I'm happy to look into the possible cost for the blind repa…"
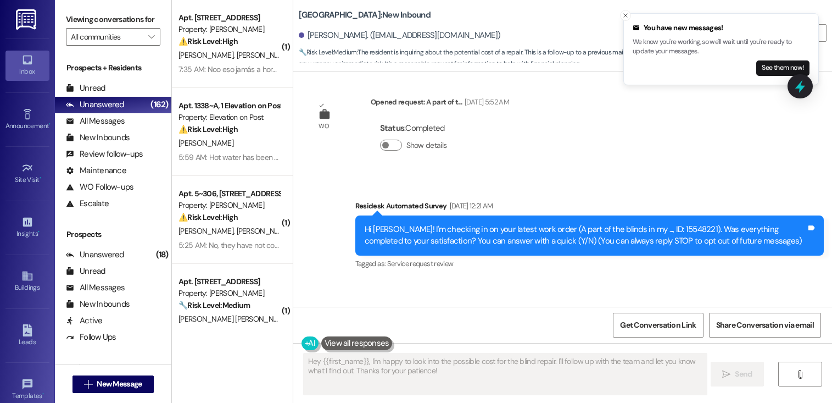
scroll to position [0, 0]
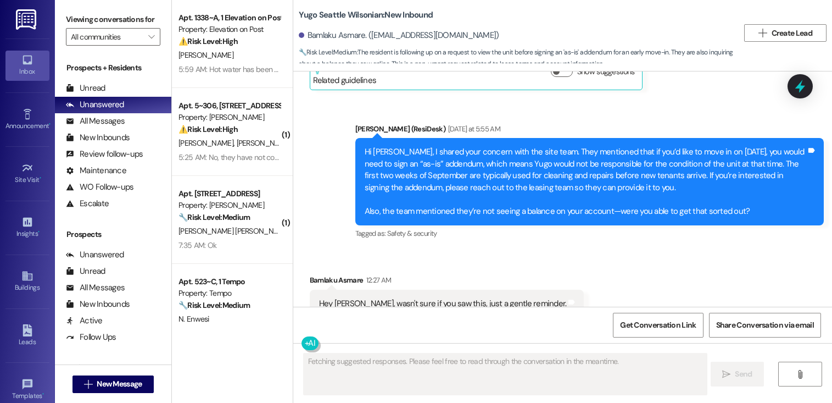
scroll to position [1767, 0]
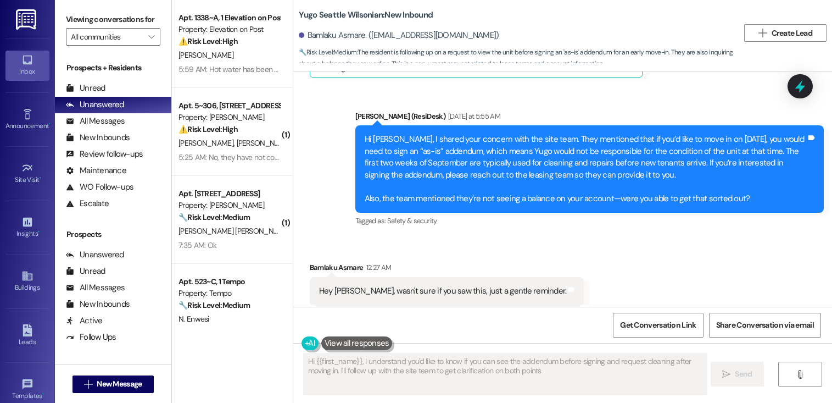
type textarea "Hi {{first_name}}, I understand you'd like to know if you can see the addendum …"
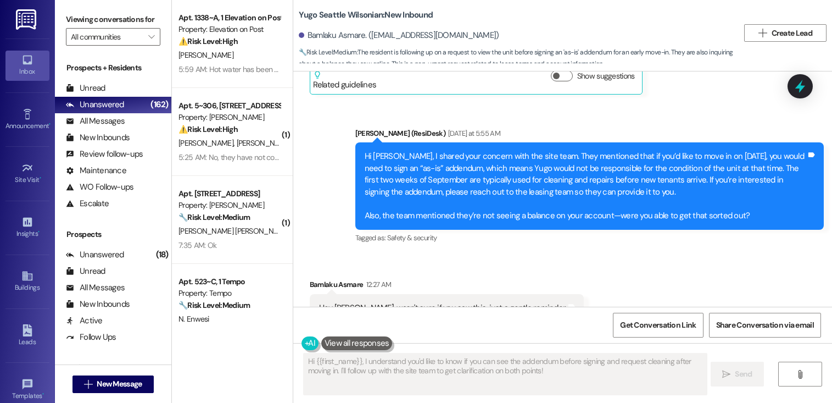
scroll to position [1768, 0]
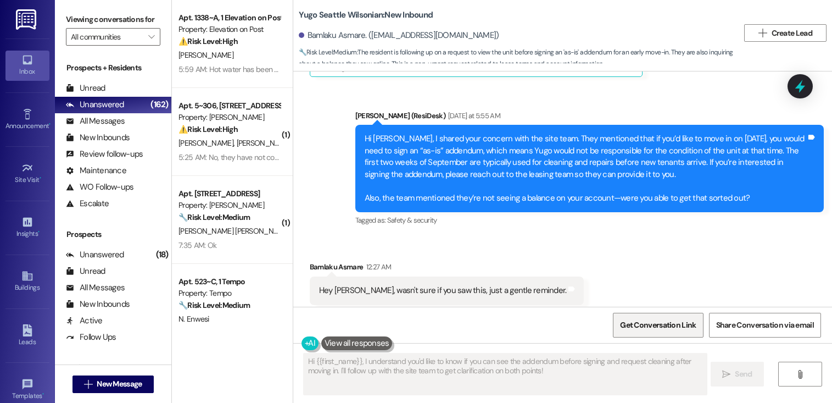
click at [640, 326] on span "Get Conversation Link" at bounding box center [658, 325] width 76 height 12
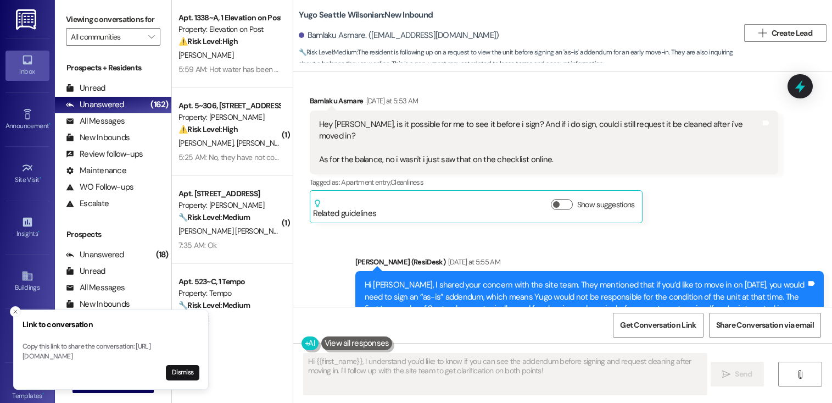
scroll to position [1679, 0]
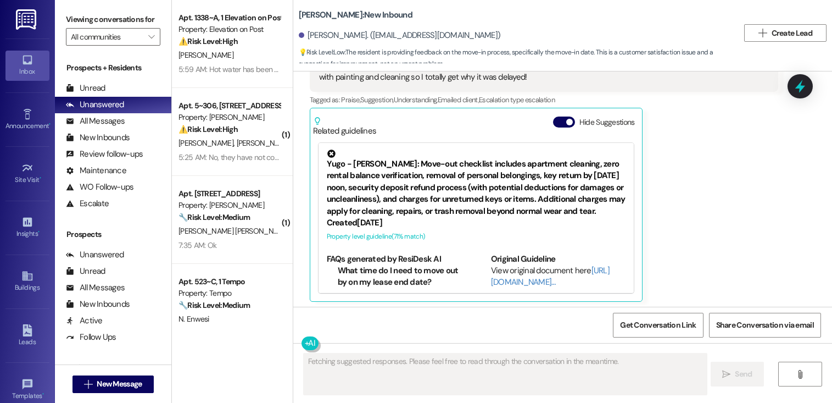
scroll to position [200, 0]
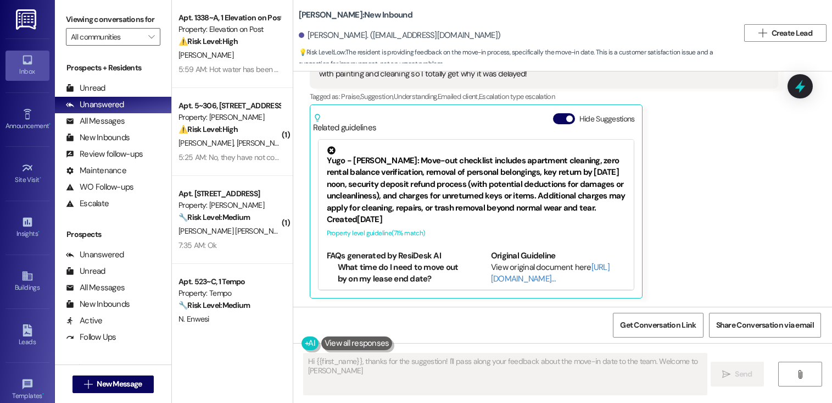
type textarea "Hi {{first_name}}, thanks for the suggestion! I'll pass along your feedback abo…"
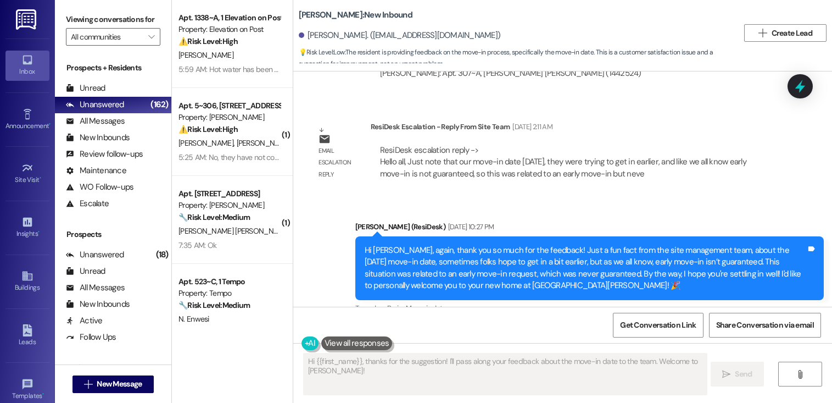
scroll to position [680, 0]
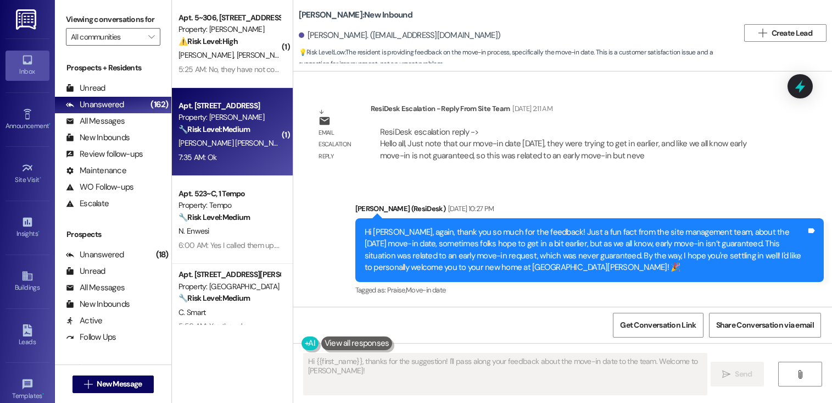
click at [234, 141] on div "[PERSON_NAME] [PERSON_NAME]" at bounding box center [229, 143] width 104 height 14
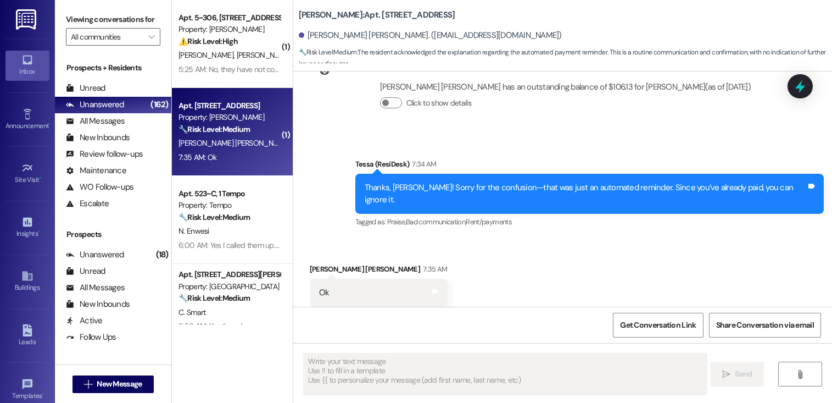
scroll to position [1033, 0]
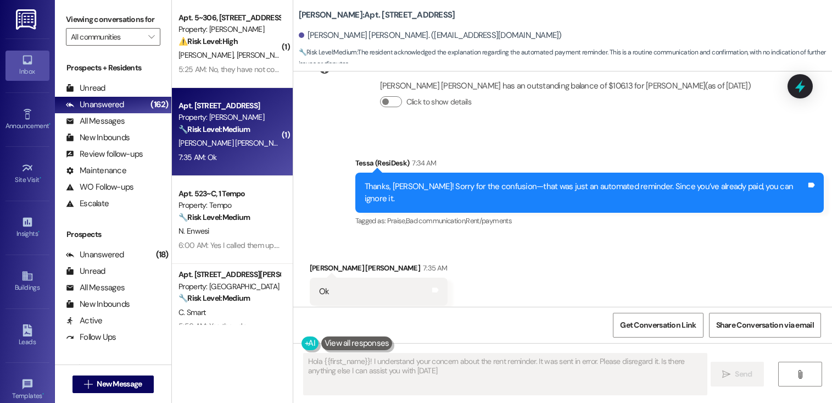
type textarea "Hola {{first_name}}! I understand your concern about the rent reminder. It was …"
